Goal: Task Accomplishment & Management: Use online tool/utility

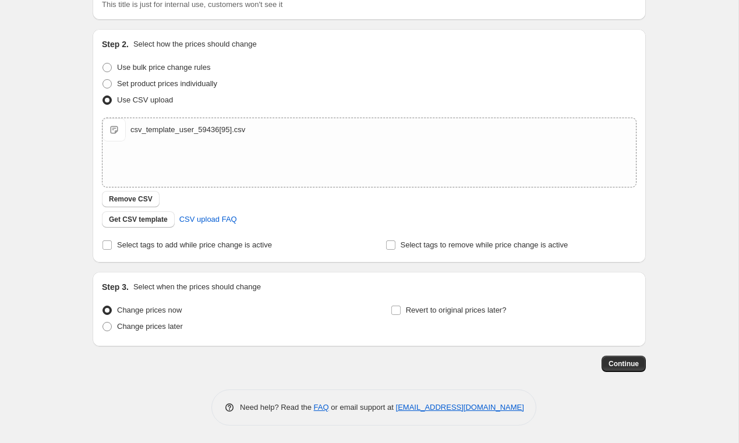
scroll to position [97, 0]
click at [164, 327] on span "Change prices later" at bounding box center [150, 326] width 66 height 9
click at [103, 323] on input "Change prices later" at bounding box center [103, 322] width 1 height 1
radio input "true"
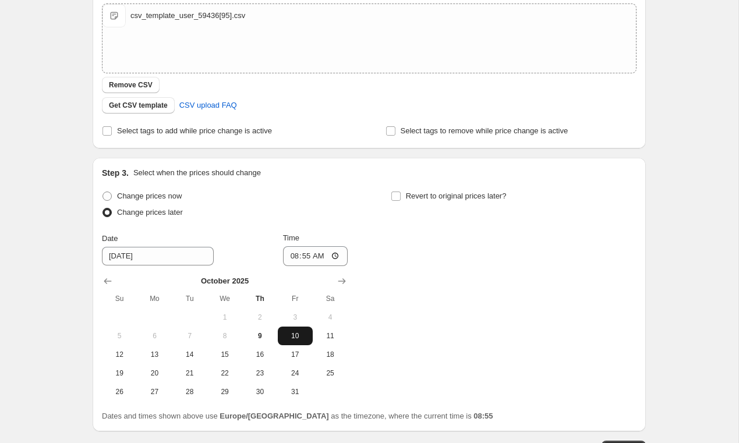
scroll to position [210, 0]
click at [297, 339] on span "10" at bounding box center [296, 337] width 26 height 9
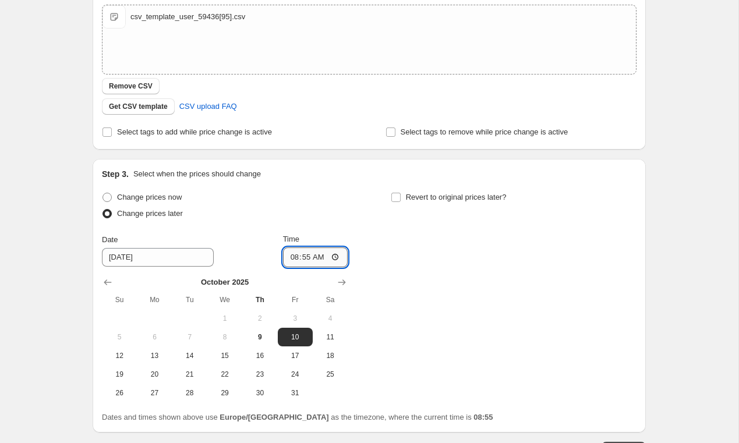
click at [324, 258] on input "08:55" at bounding box center [315, 258] width 65 height 20
click at [336, 256] on input "08:55" at bounding box center [315, 258] width 65 height 20
type input "08:03"
click at [467, 277] on div "Change prices now Change prices later Date [DATE] Time 08:55 [DATE] Su Mo Tu We…" at bounding box center [369, 295] width 535 height 213
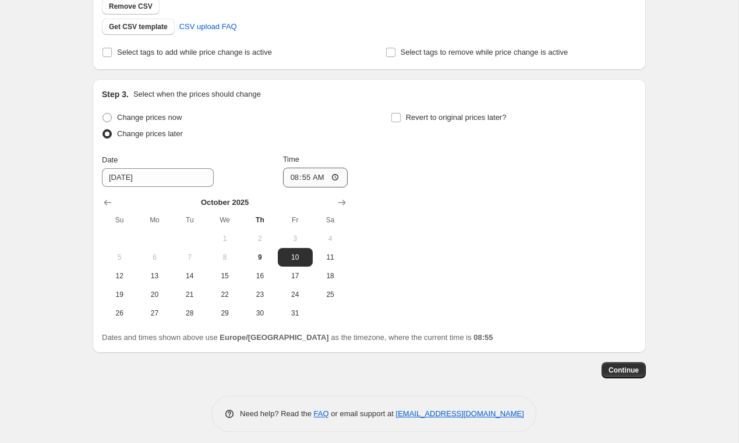
scroll to position [295, 0]
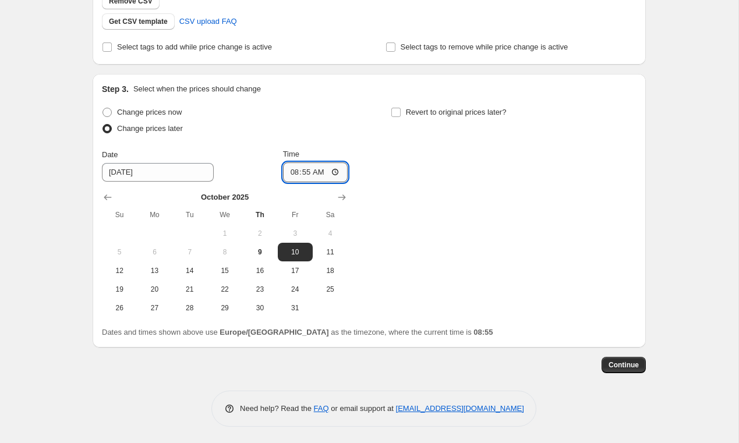
click at [336, 172] on input "08:55" at bounding box center [315, 173] width 65 height 20
type input "08:30"
click at [401, 180] on div "Change prices now Change prices later Date [DATE] Time 08:[DATE] Mo Tu We Th Fr…" at bounding box center [369, 210] width 535 height 213
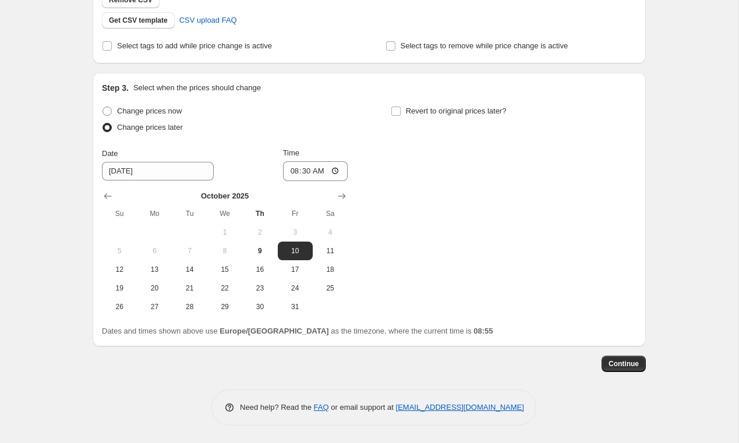
scroll to position [297, 0]
click at [623, 365] on span "Continue" at bounding box center [624, 364] width 30 height 9
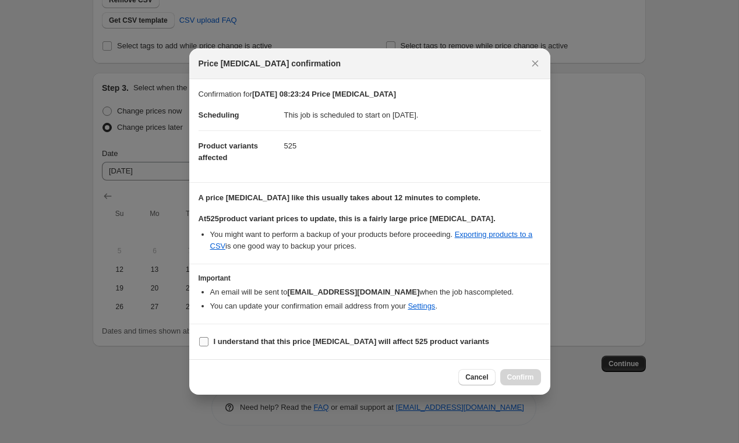
click at [205, 343] on input "I understand that this price [MEDICAL_DATA] will affect 525 product variants" at bounding box center [203, 341] width 9 height 9
checkbox input "true"
click at [530, 372] on button "Confirm" at bounding box center [521, 377] width 41 height 16
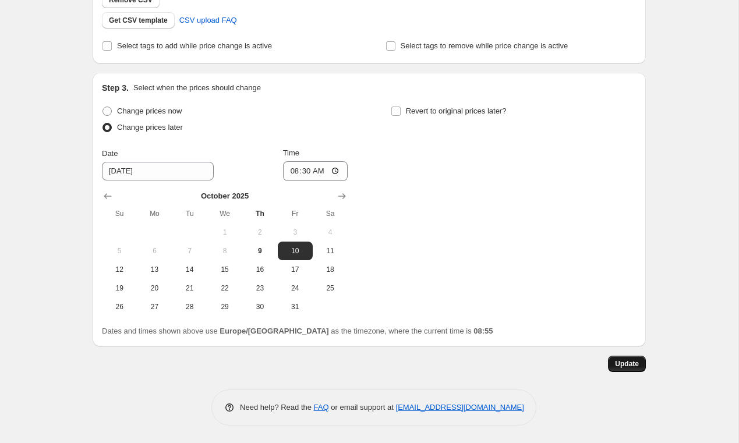
scroll to position [368, 0]
click at [621, 362] on span "Update" at bounding box center [627, 364] width 24 height 9
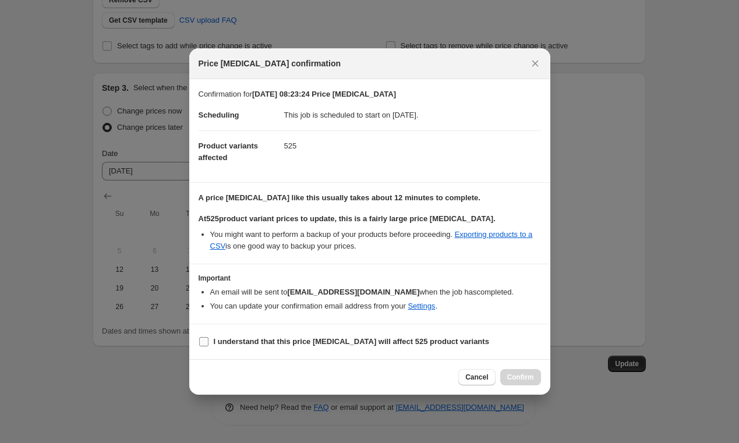
drag, startPoint x: 200, startPoint y: 344, endPoint x: 317, endPoint y: 343, distance: 117.1
click at [203, 345] on input "I understand that this price [MEDICAL_DATA] will affect 525 product variants" at bounding box center [203, 341] width 9 height 9
checkbox input "true"
click at [517, 371] on button "Confirm" at bounding box center [521, 377] width 41 height 16
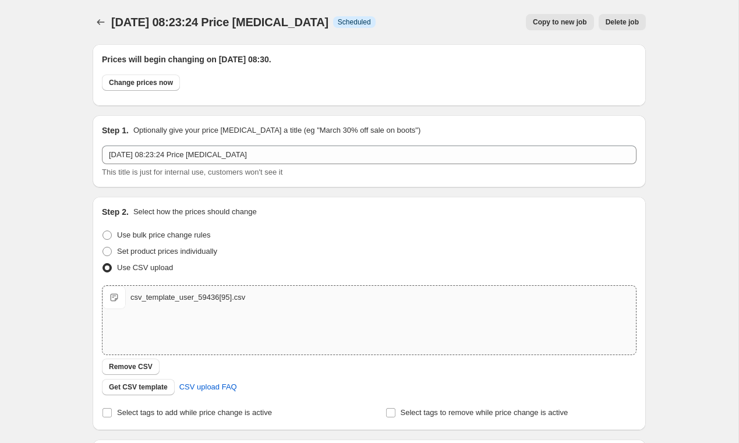
scroll to position [0, 0]
click at [96, 20] on icon "Price change jobs" at bounding box center [101, 22] width 12 height 12
